Goal: Find specific page/section: Find specific page/section

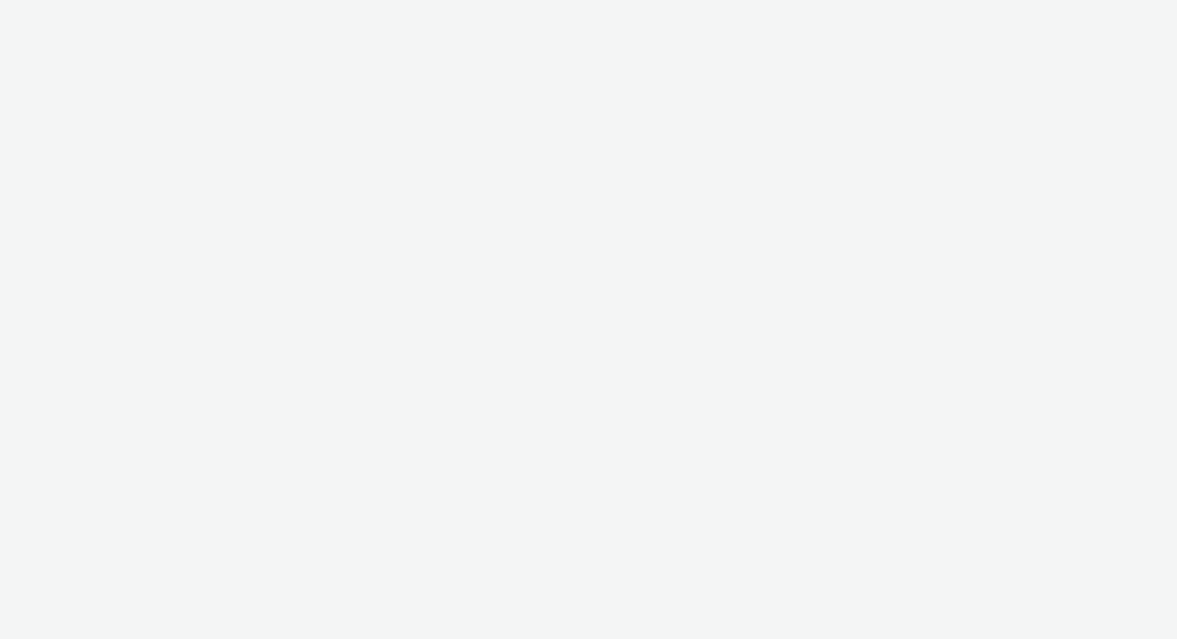
select select "ee301871-b224-4a7c-a6c0-58ba98d5d280"
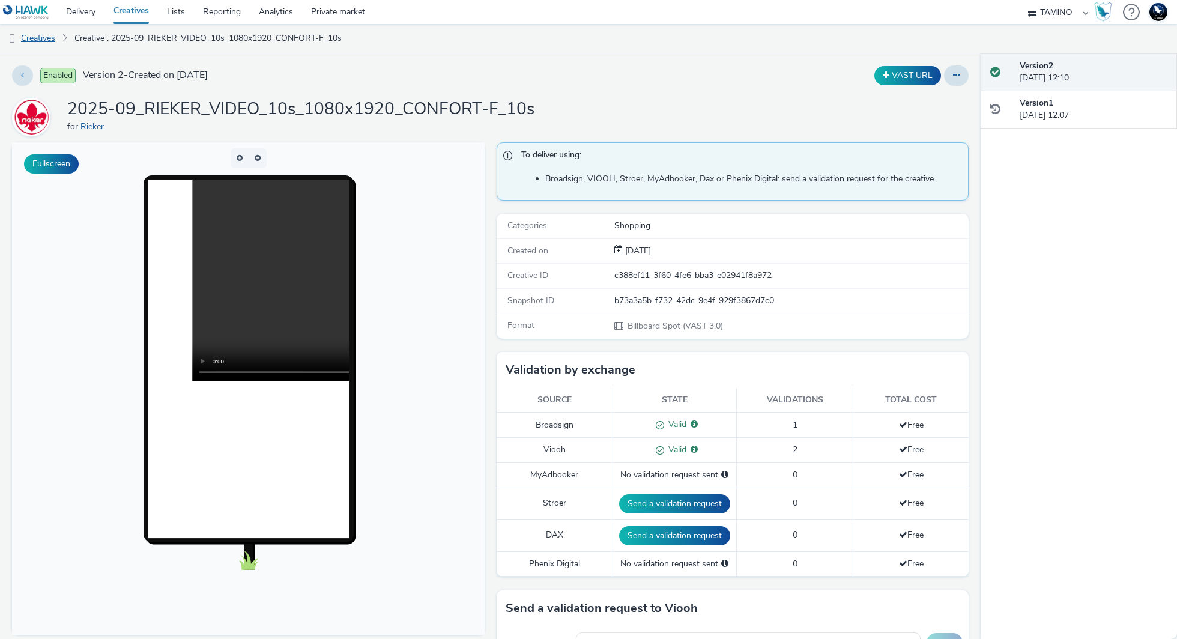
click at [47, 40] on link "Creatives" at bounding box center [30, 38] width 61 height 29
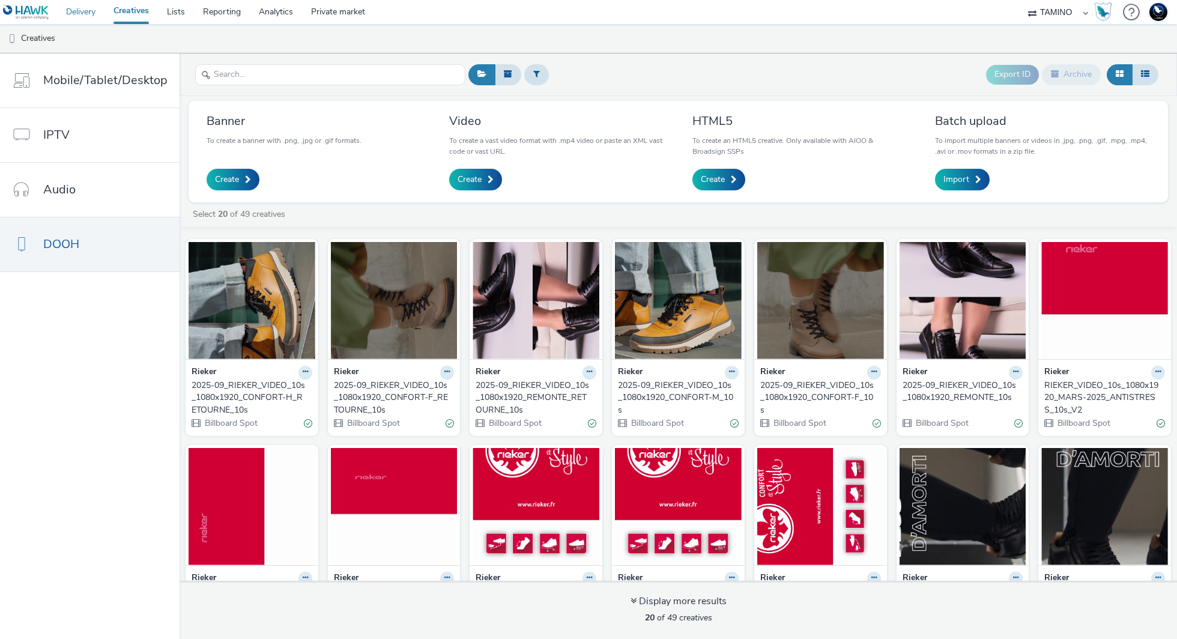
click at [89, 16] on link "Delivery" at bounding box center [80, 12] width 47 height 24
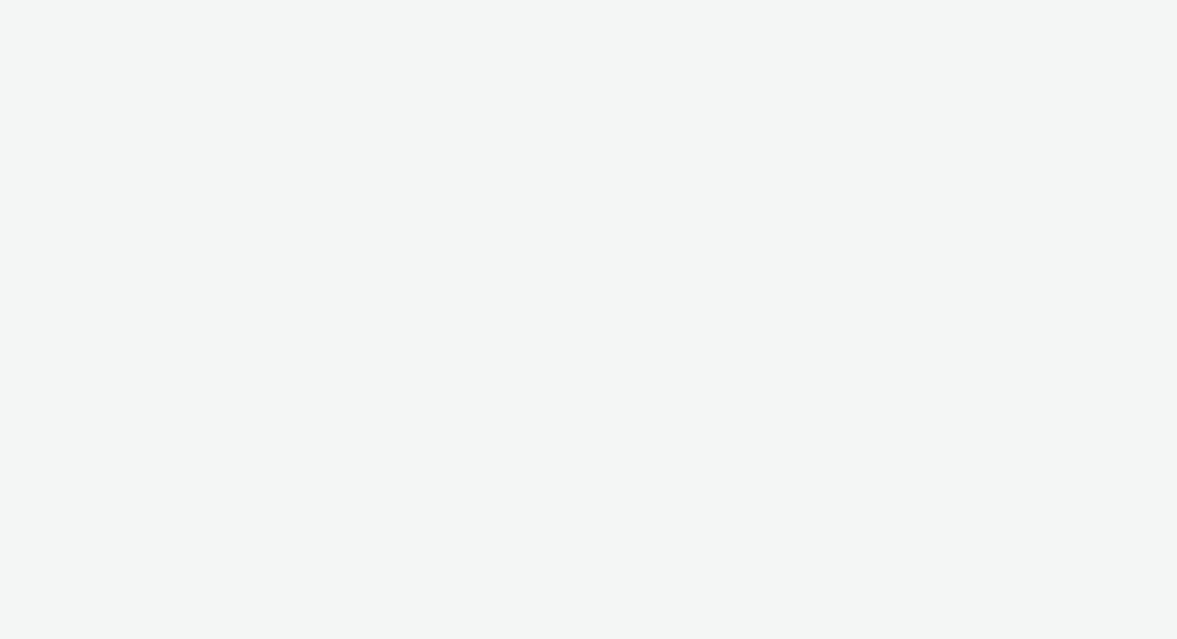
select select "ee301871-b224-4a7c-a6c0-58ba98d5d280"
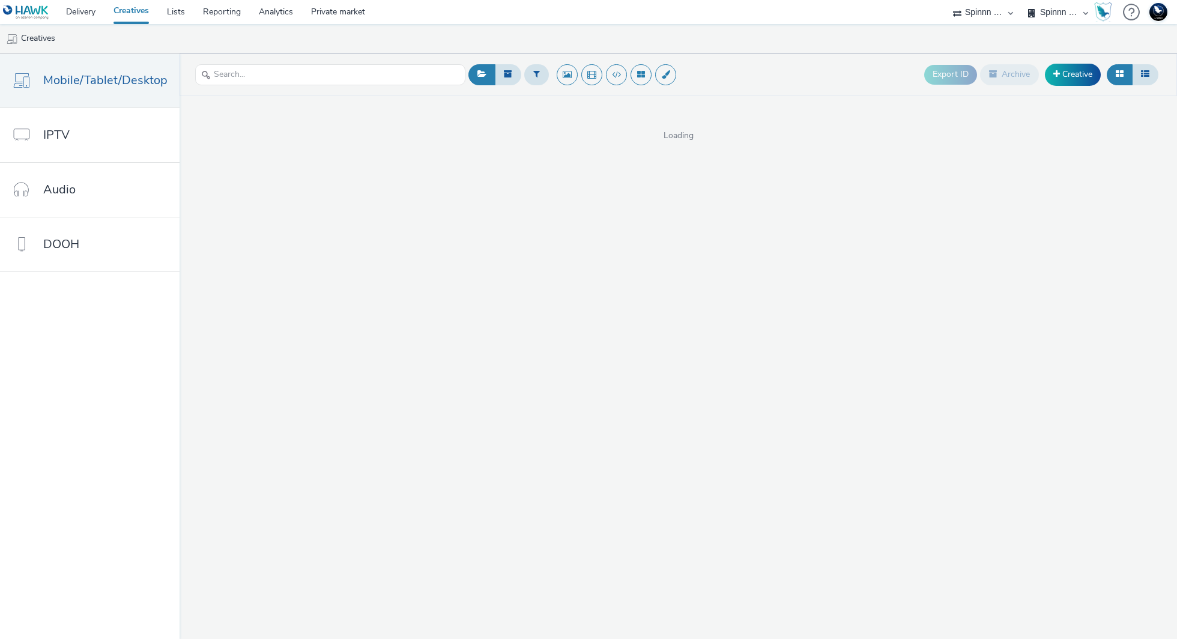
select select "3577b0fe-1e1b-4f05-a15f-27ee59b5ca2b"
select select "a2c3571a-f901-4e0b-a6fa-bc20dfb4951a"
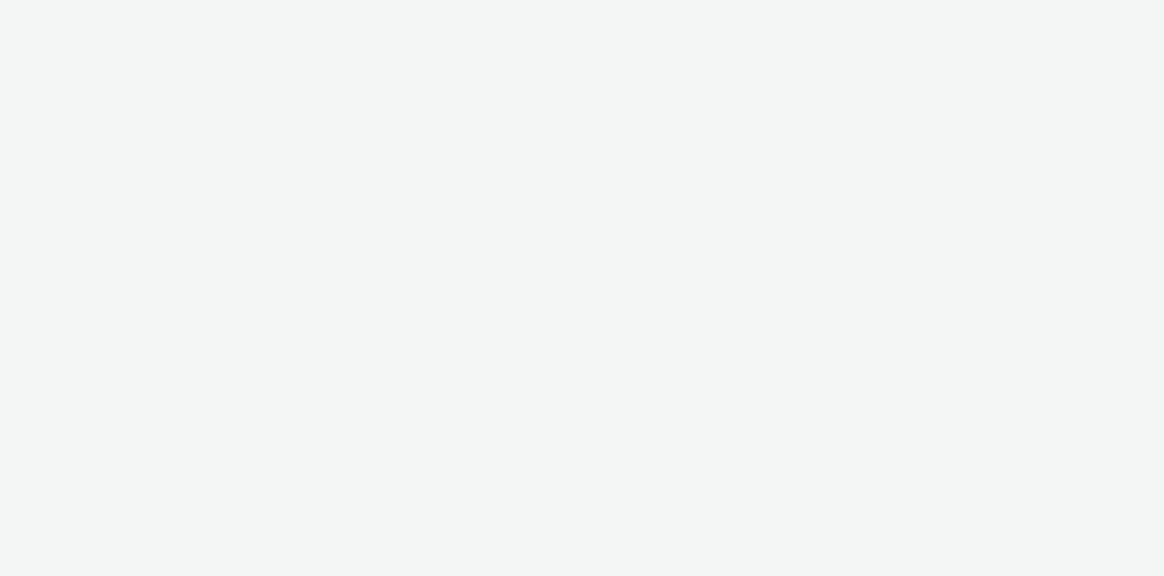
select select "3577b0fe-1e1b-4f05-a15f-27ee59b5ca2b"
select select "a2c3571a-f901-4e0b-a6fa-bc20dfb4951a"
select select "55e0441e-22c0-4534-8c4e-716011613e8a"
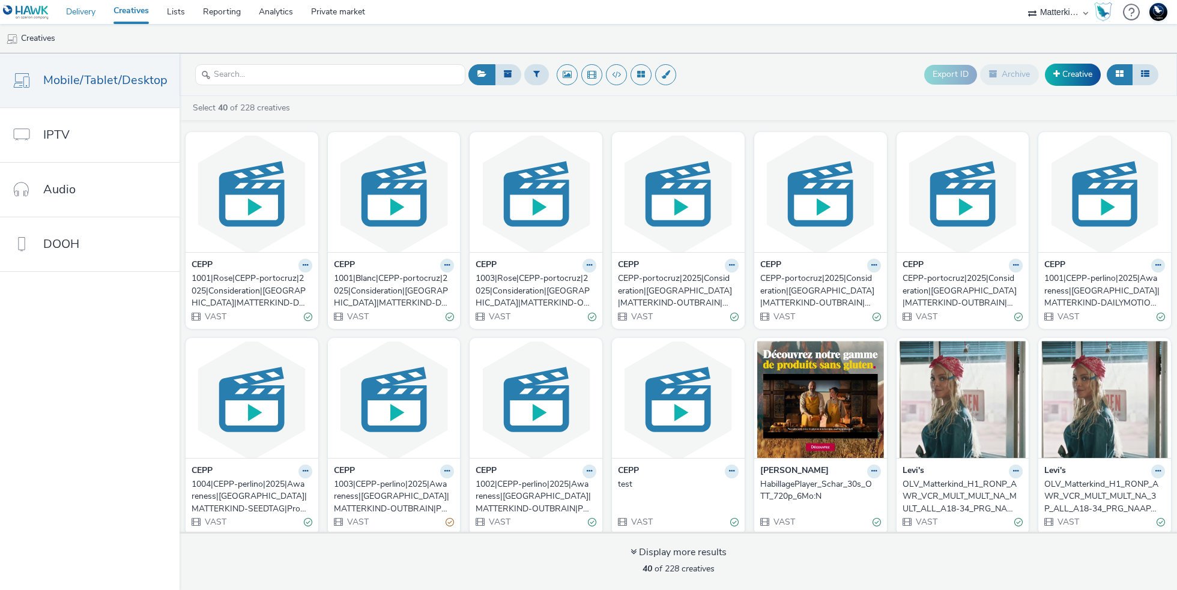
click at [85, 11] on link "Delivery" at bounding box center [80, 12] width 47 height 24
